Goal: Task Accomplishment & Management: Complete application form

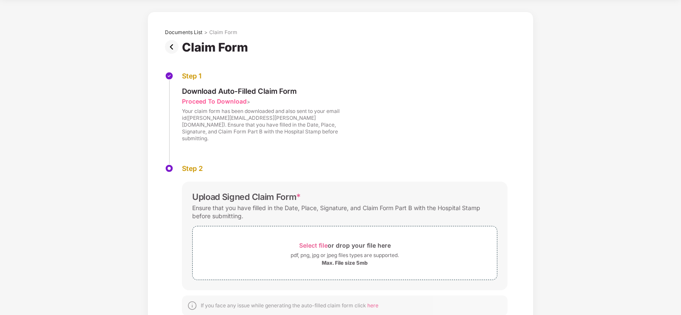
scroll to position [44, 0]
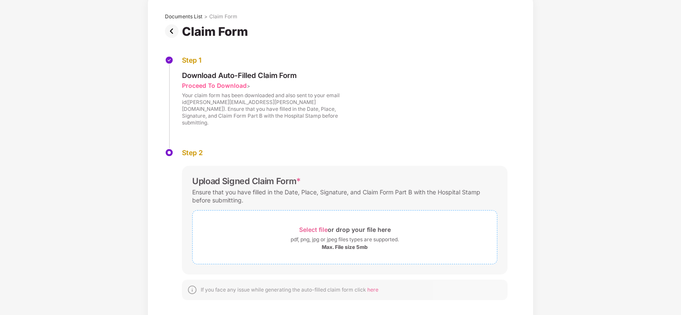
click at [322, 226] on span "Select file" at bounding box center [313, 229] width 29 height 7
click at [594, 185] on div "Documents List > Claim Form Claim Form Step 1 Download Auto-Filled Claim Form P…" at bounding box center [340, 159] width 681 height 326
click at [577, 202] on div "Documents List > Claim Form Claim Form Step 1 Download Auto-Filled Claim Form P…" at bounding box center [340, 159] width 681 height 326
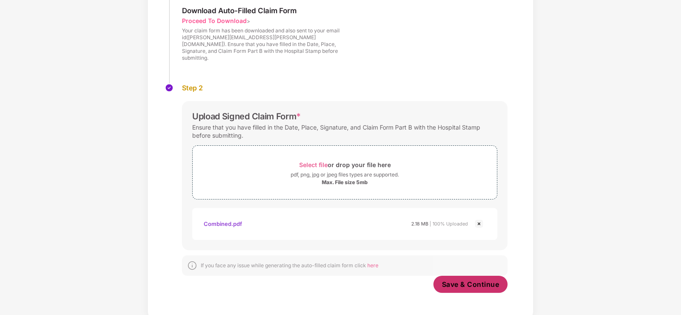
scroll to position [106, 0]
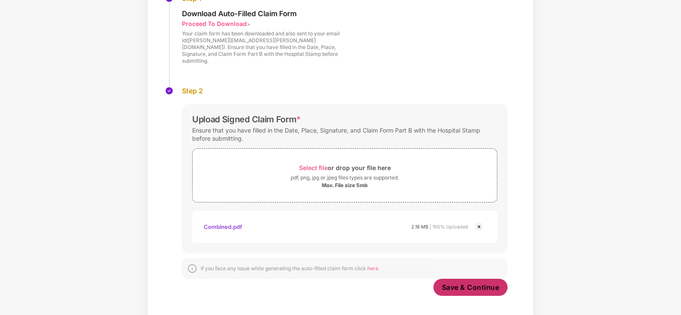
click at [491, 282] on span "Save & Continue" at bounding box center [471, 286] width 58 height 9
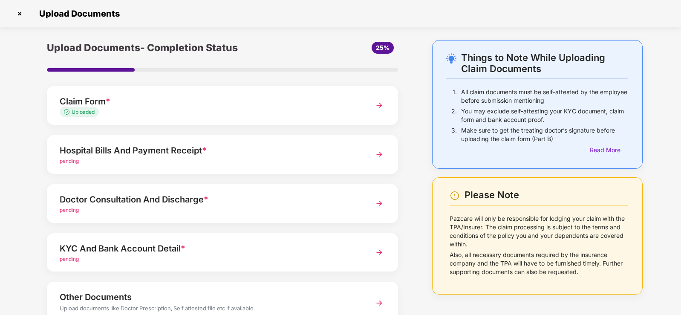
click at [377, 153] on img at bounding box center [378, 154] width 15 height 15
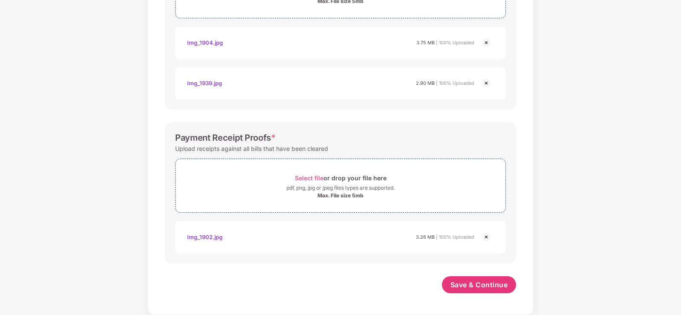
scroll to position [365, 0]
click at [496, 288] on span "Save & Continue" at bounding box center [479, 284] width 58 height 9
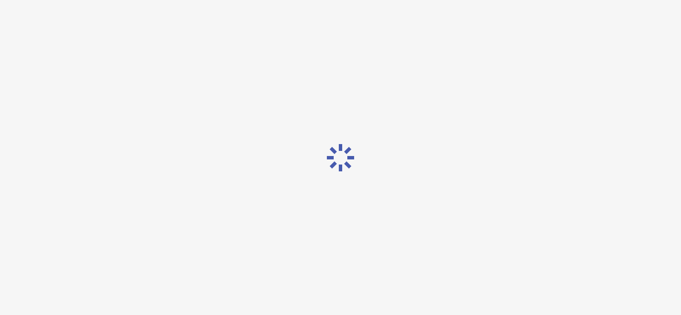
scroll to position [0, 0]
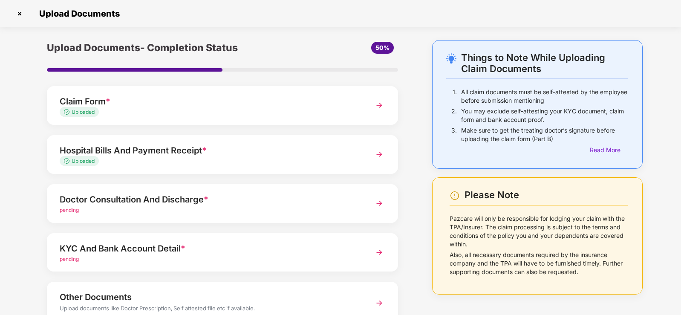
click at [379, 200] on img at bounding box center [378, 203] width 15 height 15
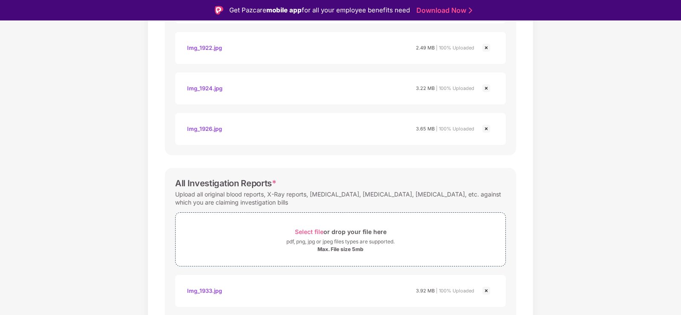
scroll to position [1943, 0]
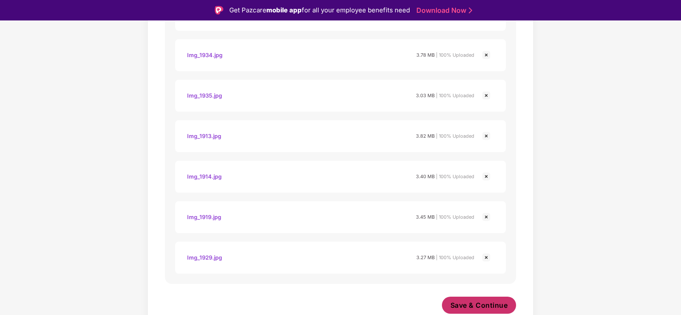
click at [508, 303] on button "Save & Continue" at bounding box center [479, 304] width 75 height 17
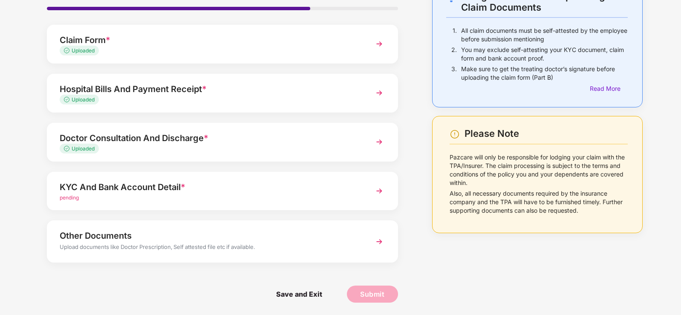
scroll to position [62, 0]
click at [376, 184] on img at bounding box center [378, 190] width 15 height 15
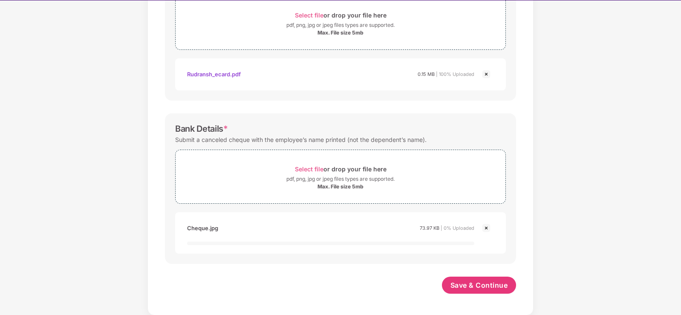
scroll to position [20, 0]
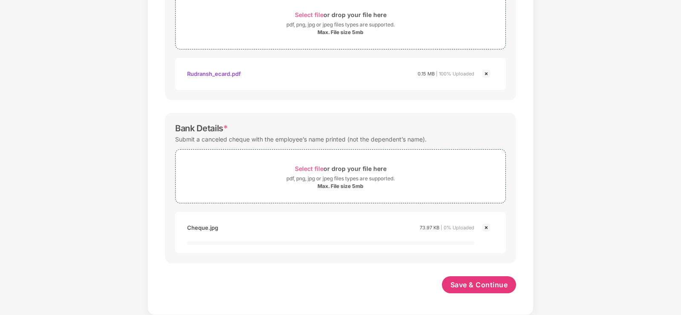
click at [486, 228] on img at bounding box center [486, 227] width 10 height 10
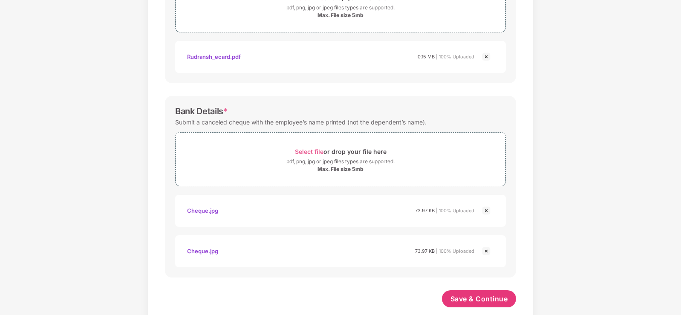
scroll to position [397, 0]
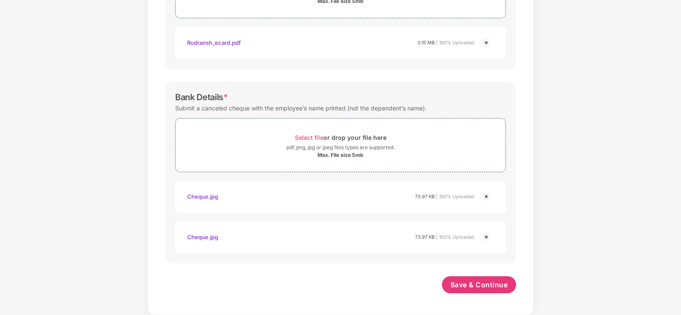
click at [488, 198] on img at bounding box center [486, 196] width 10 height 10
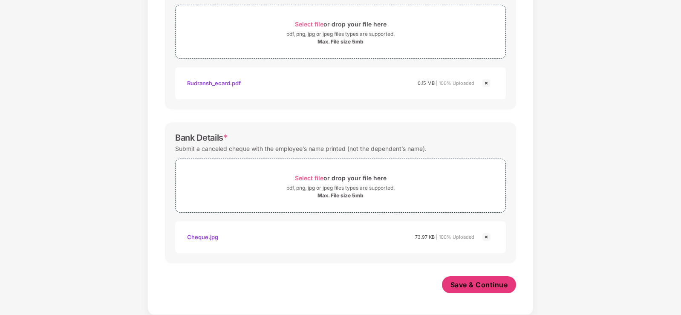
click at [495, 286] on span "Save & Continue" at bounding box center [479, 284] width 58 height 9
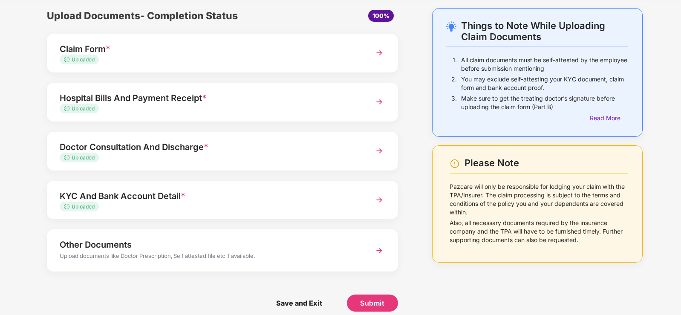
scroll to position [41, 0]
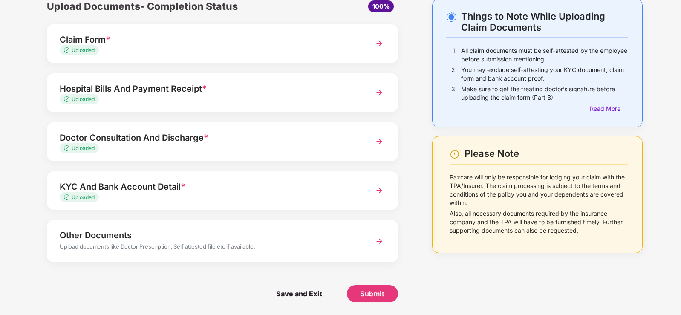
click at [378, 235] on img at bounding box center [378, 240] width 15 height 15
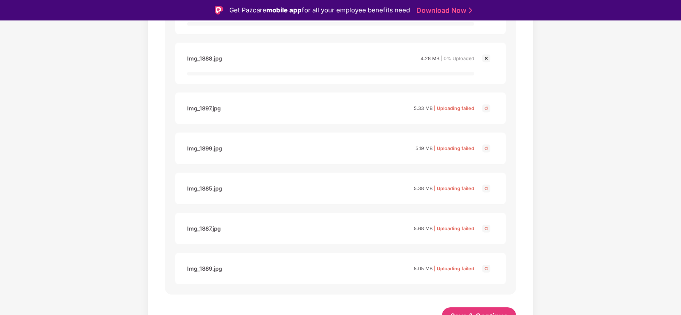
scroll to position [1065, 0]
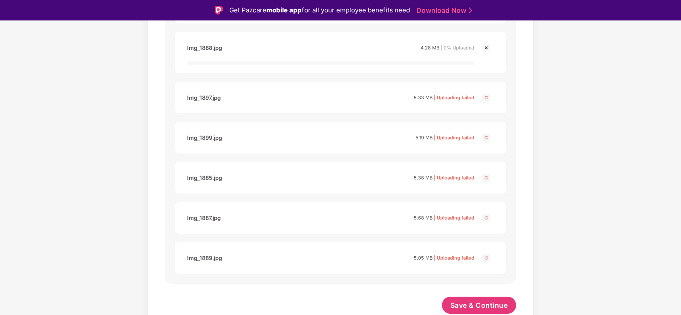
click at [486, 99] on img at bounding box center [486, 97] width 10 height 10
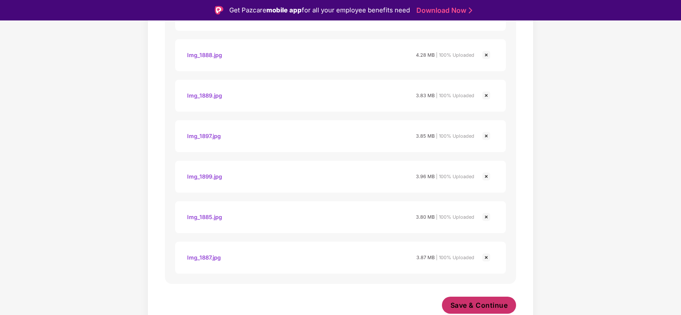
scroll to position [899, 0]
drag, startPoint x: 471, startPoint y: 308, endPoint x: 522, endPoint y: 298, distance: 51.7
click at [471, 308] on span "Save & Continue" at bounding box center [479, 304] width 58 height 9
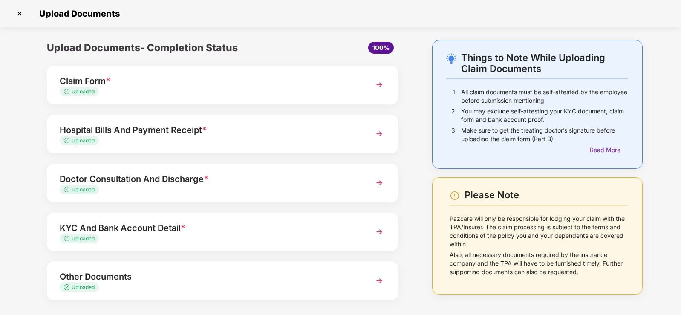
scroll to position [38, 0]
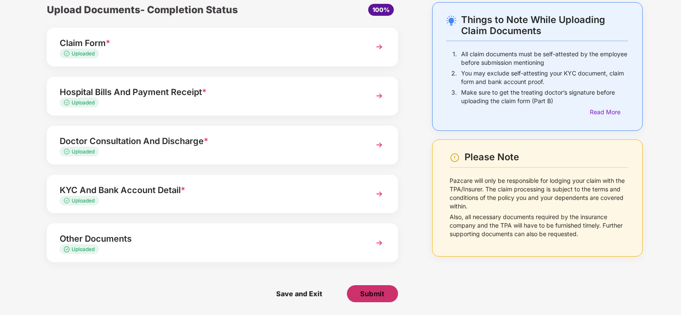
click at [371, 290] on span "Submit" at bounding box center [372, 293] width 24 height 9
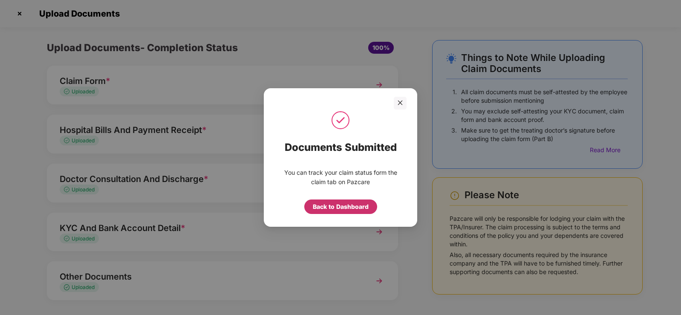
click at [341, 209] on div "Back to Dashboard" at bounding box center [341, 206] width 56 height 9
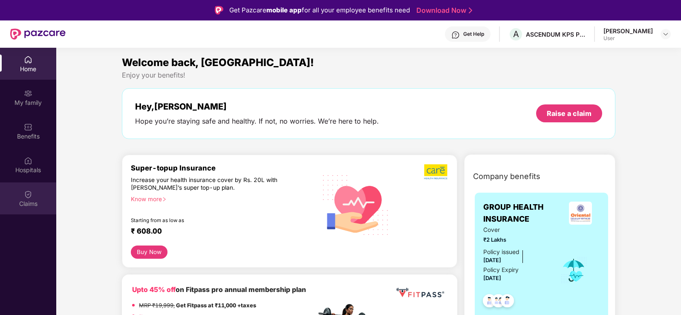
click at [36, 201] on div "Claims" at bounding box center [28, 203] width 56 height 9
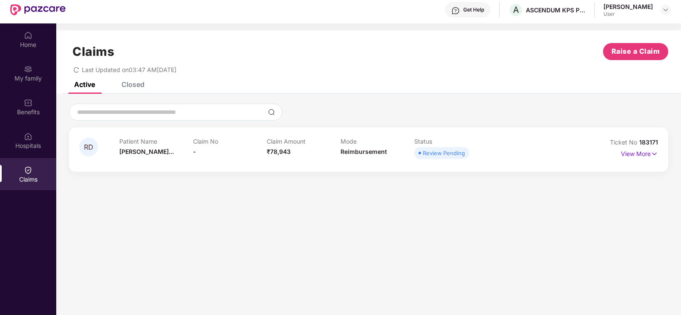
scroll to position [48, 0]
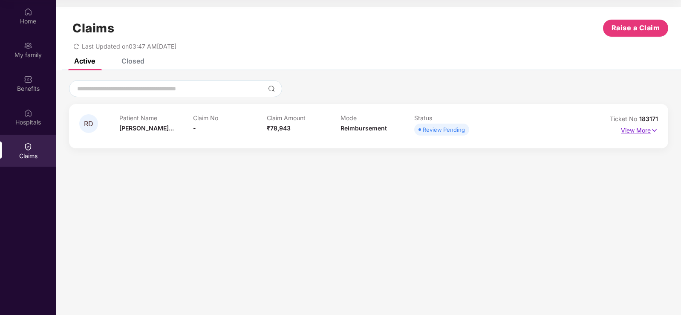
click at [656, 130] on img at bounding box center [653, 130] width 7 height 9
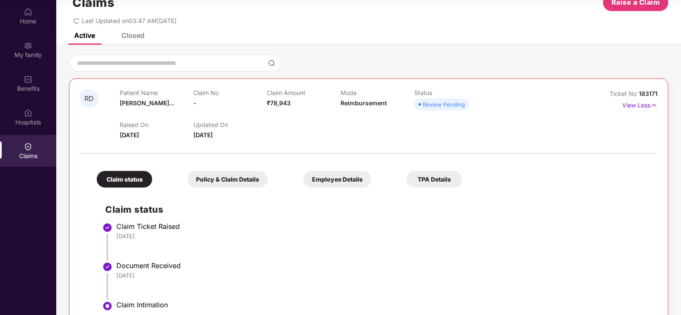
scroll to position [54, 0]
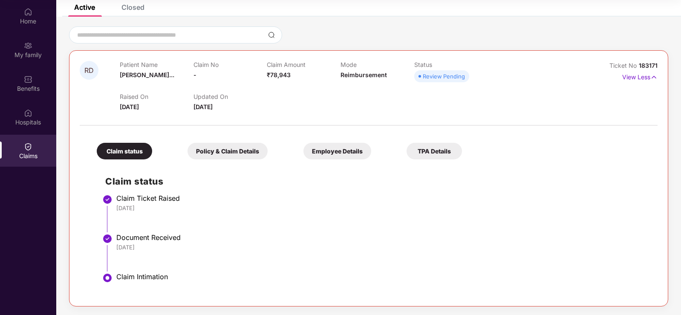
click at [136, 6] on div "Closed" at bounding box center [132, 7] width 23 height 9
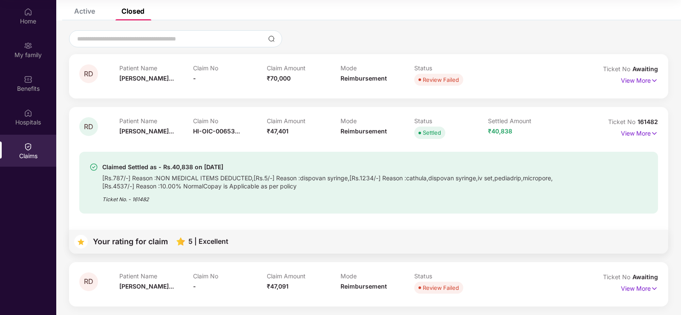
scroll to position [50, 0]
click at [654, 289] on img at bounding box center [653, 288] width 7 height 9
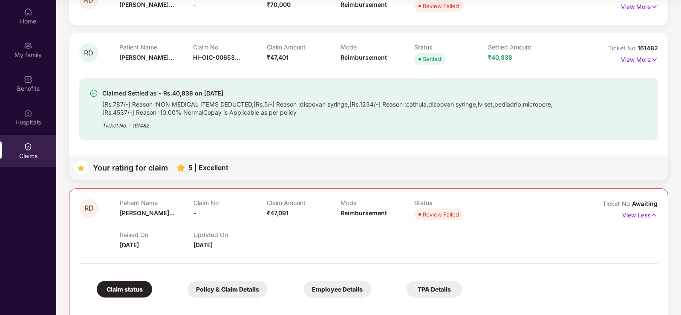
scroll to position [95, 0]
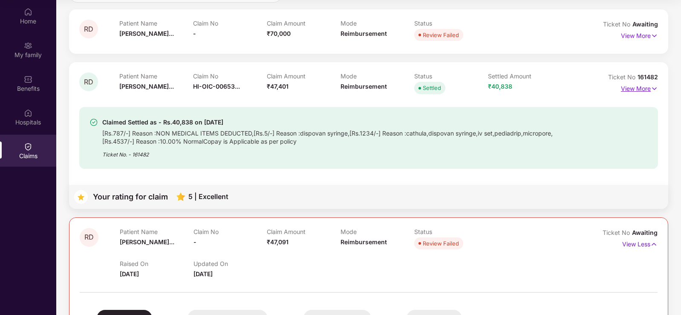
click at [653, 88] on img at bounding box center [653, 88] width 7 height 9
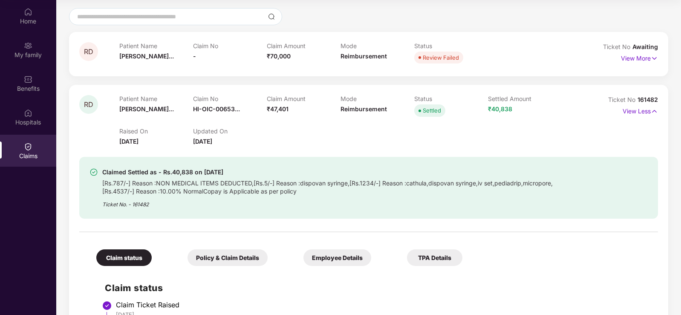
scroll to position [213, 0]
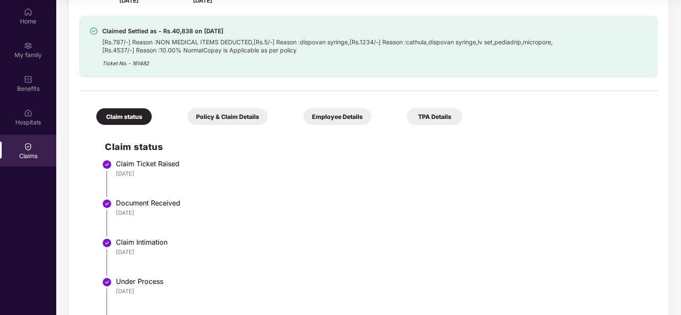
click at [211, 119] on div "Policy & Claim Details" at bounding box center [227, 116] width 80 height 17
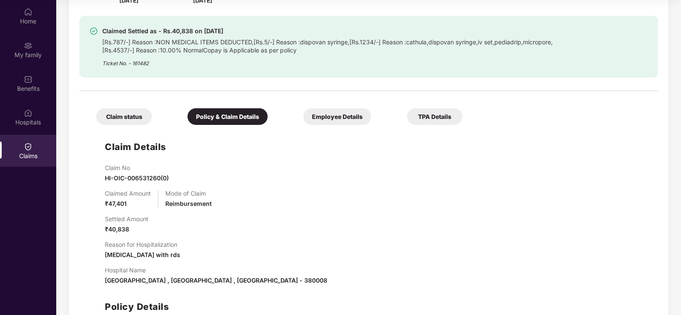
click at [303, 123] on div "Employee Details" at bounding box center [337, 116] width 68 height 17
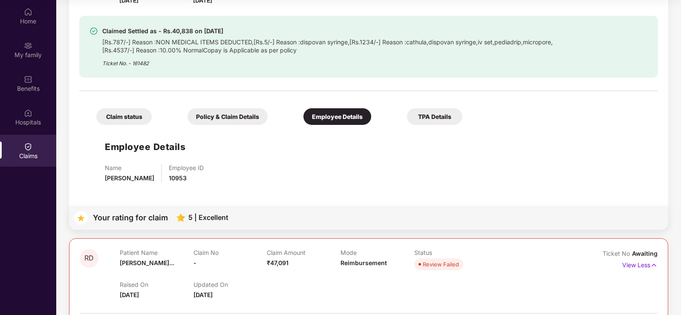
click at [407, 116] on div "TPA Details" at bounding box center [434, 116] width 55 height 17
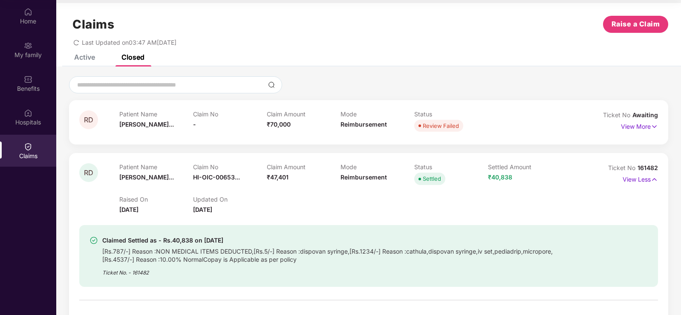
scroll to position [0, 0]
